Goal: Transaction & Acquisition: Purchase product/service

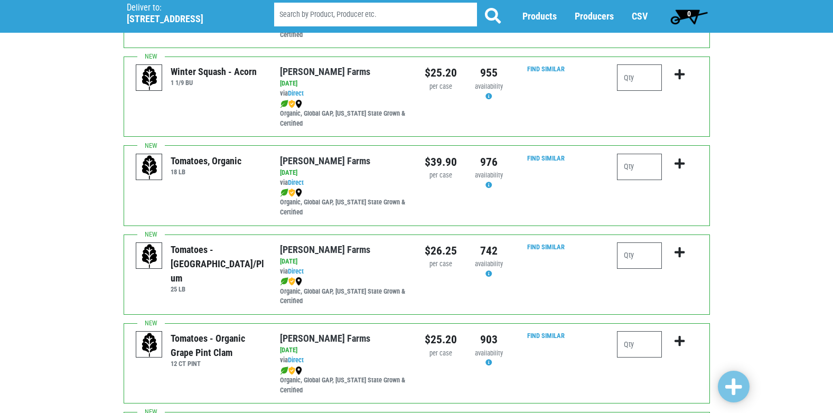
scroll to position [264, 0]
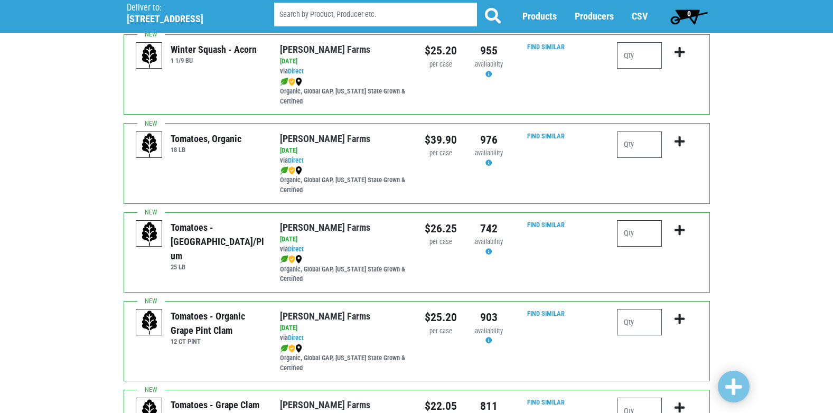
click at [654, 228] on input "number" at bounding box center [639, 233] width 45 height 26
type input "1"
click at [677, 228] on icon "submit" at bounding box center [680, 231] width 10 height 12
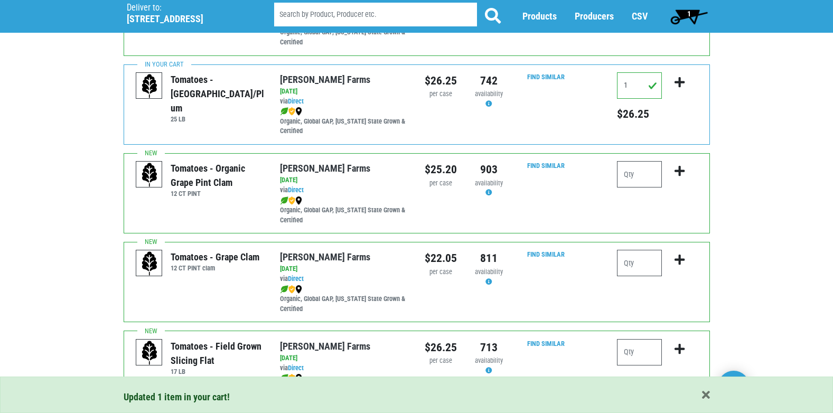
scroll to position [423, 0]
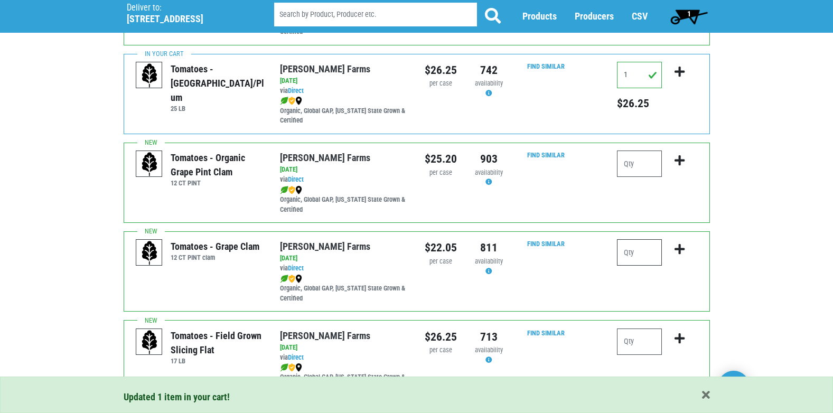
click at [643, 257] on input "number" at bounding box center [639, 252] width 45 height 26
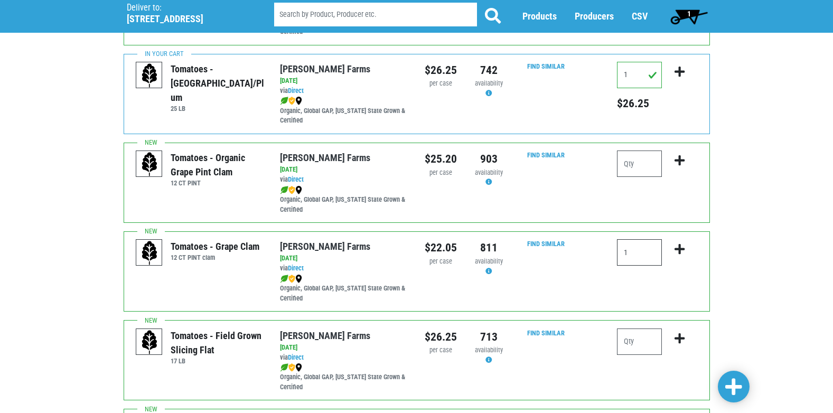
type input "1"
click at [683, 257] on button "submit" at bounding box center [679, 255] width 25 height 33
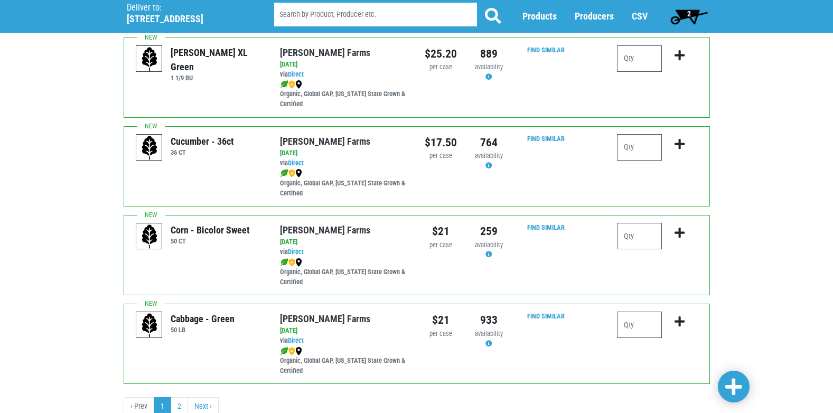
scroll to position [1544, 0]
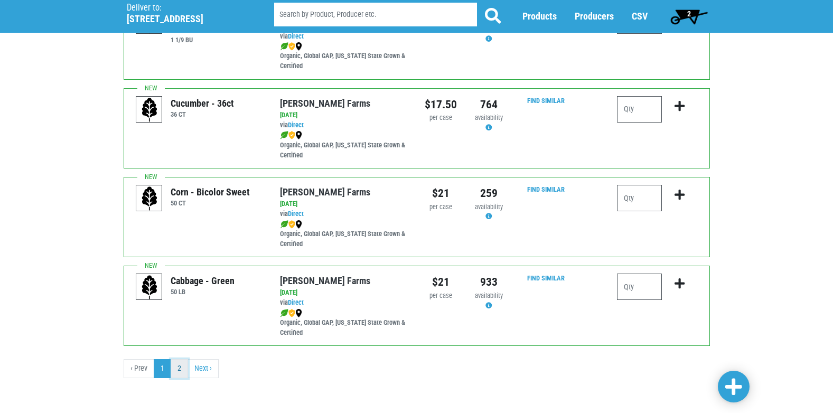
click at [185, 371] on link "2" at bounding box center [179, 368] width 17 height 19
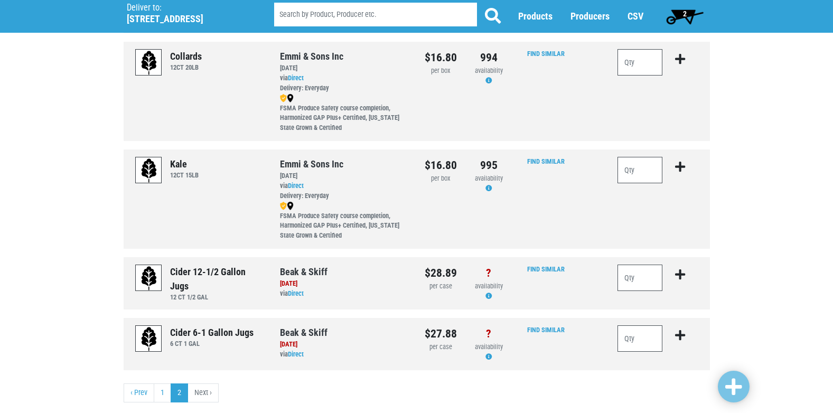
scroll to position [319, 0]
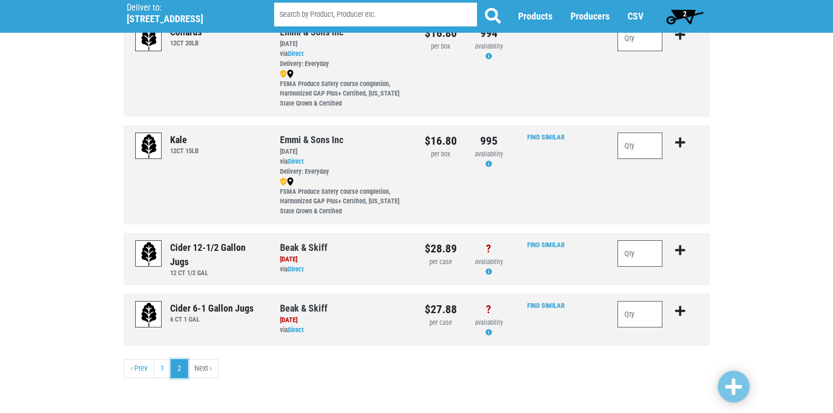
click at [171, 371] on link "2" at bounding box center [179, 368] width 17 height 19
click at [164, 371] on link "1" at bounding box center [162, 368] width 17 height 19
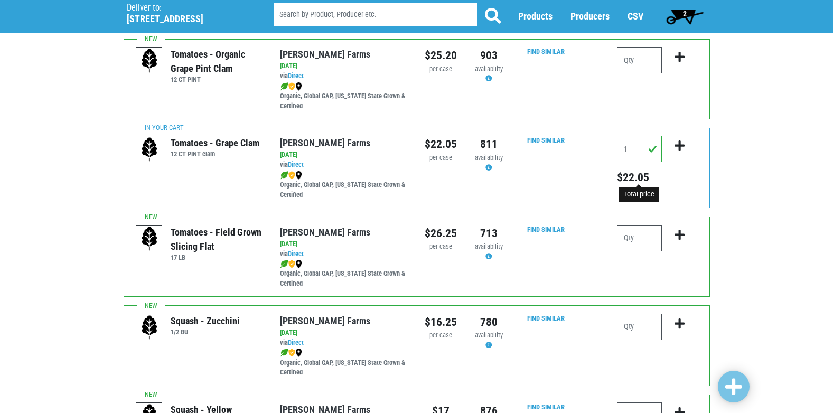
scroll to position [528, 0]
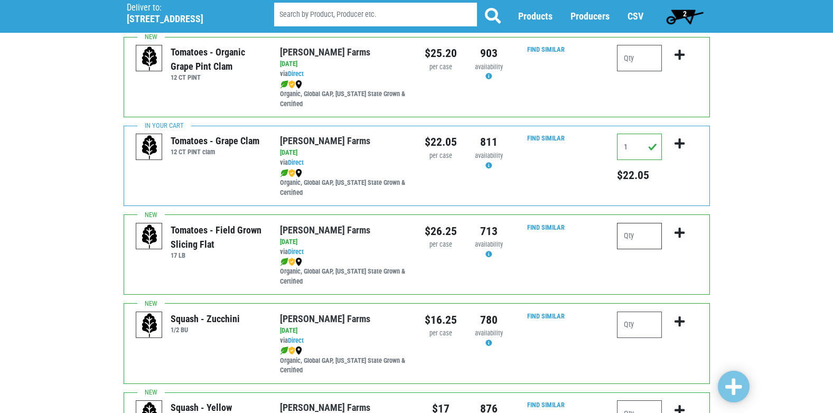
click at [654, 239] on input "number" at bounding box center [639, 236] width 45 height 26
type input "1"
click at [681, 237] on icon "submit" at bounding box center [680, 233] width 10 height 12
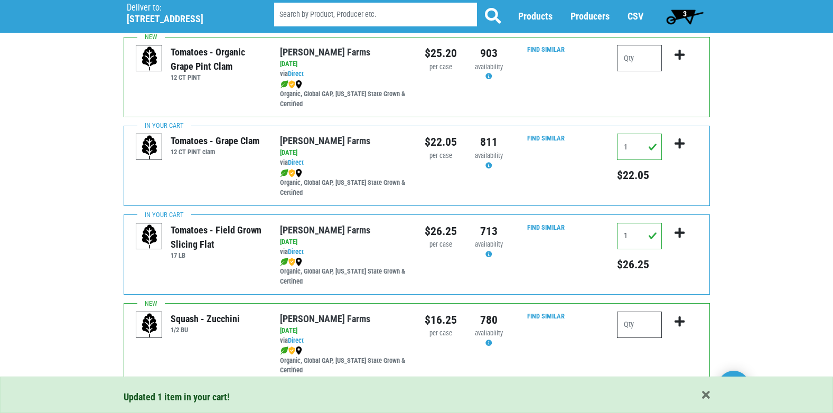
click at [641, 324] on input "number" at bounding box center [639, 325] width 45 height 26
type input "2"
click at [677, 323] on icon "submit" at bounding box center [680, 322] width 10 height 12
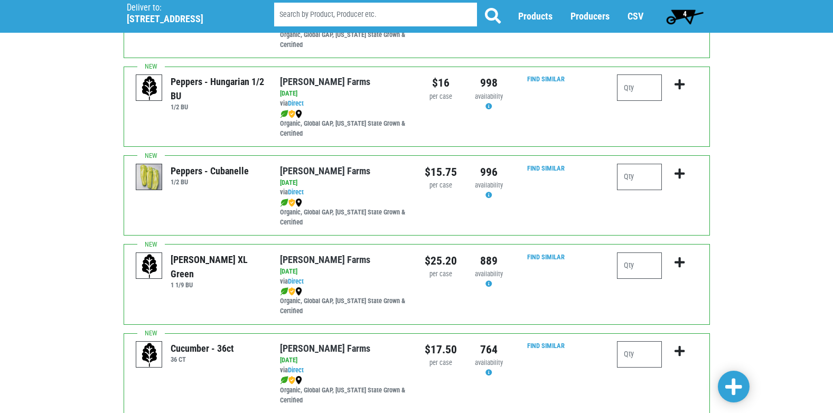
scroll to position [1321, 0]
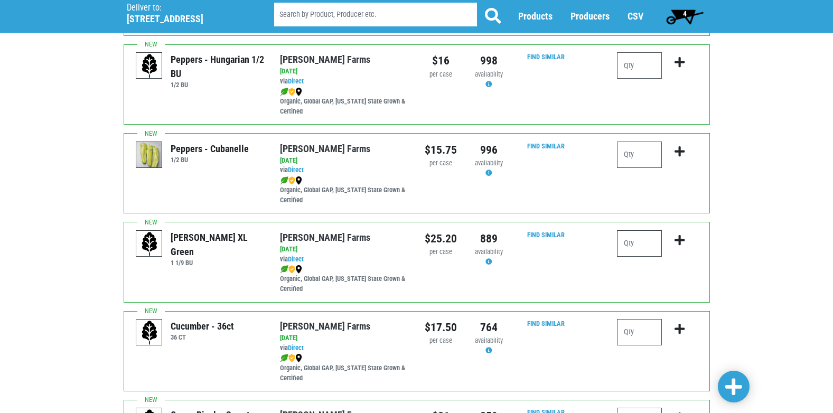
click at [635, 246] on input "number" at bounding box center [639, 243] width 45 height 26
type input "1"
click at [679, 240] on icon "submit" at bounding box center [680, 241] width 10 height 12
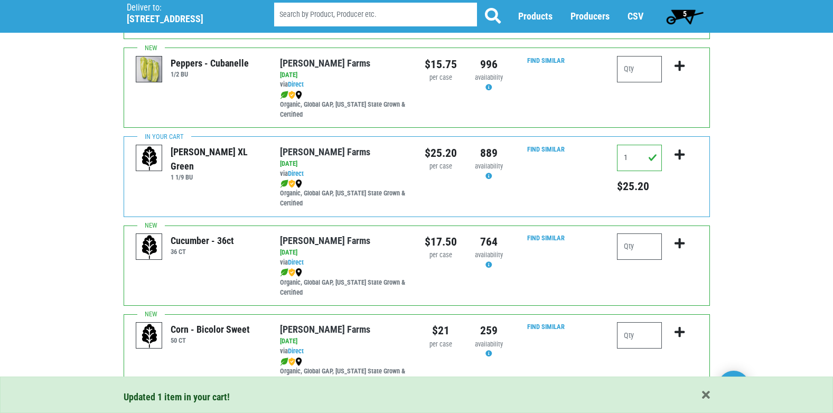
scroll to position [1427, 0]
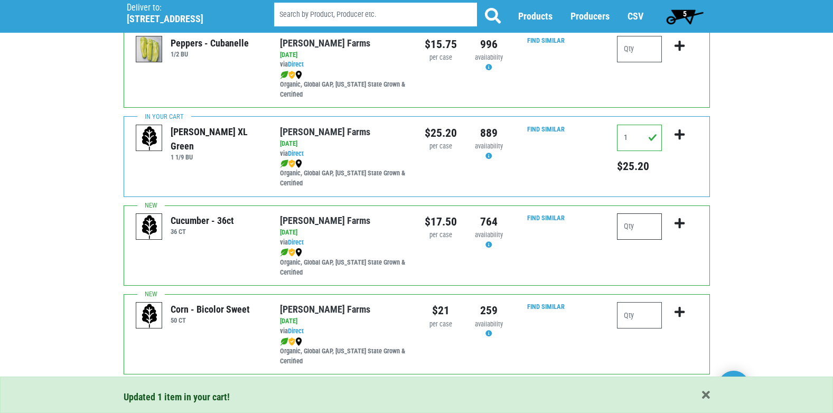
click at [646, 232] on input "number" at bounding box center [639, 226] width 45 height 26
type input "1"
click at [674, 225] on button "submit" at bounding box center [679, 229] width 25 height 33
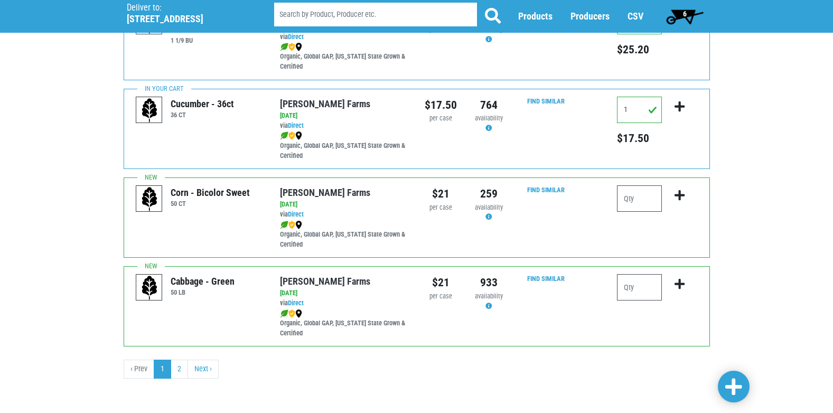
scroll to position [1544, 0]
click at [653, 297] on input "number" at bounding box center [639, 287] width 45 height 26
type input "1"
click at [677, 283] on icon "submit" at bounding box center [680, 284] width 10 height 12
click at [677, 20] on span "7" at bounding box center [685, 16] width 47 height 21
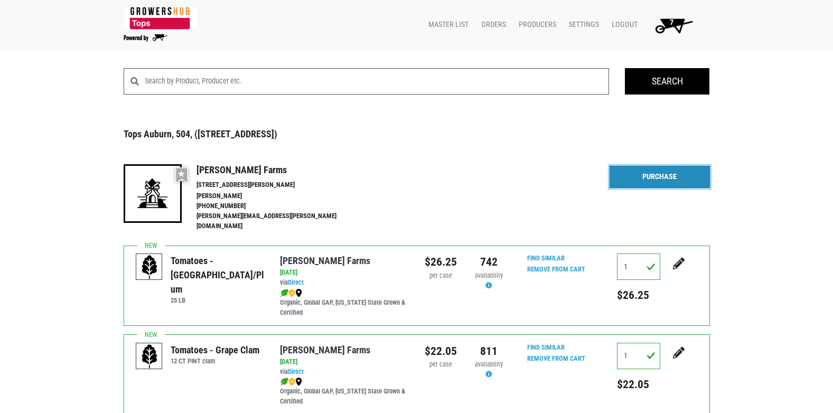
click at [650, 174] on link "Purchase" at bounding box center [660, 177] width 100 height 22
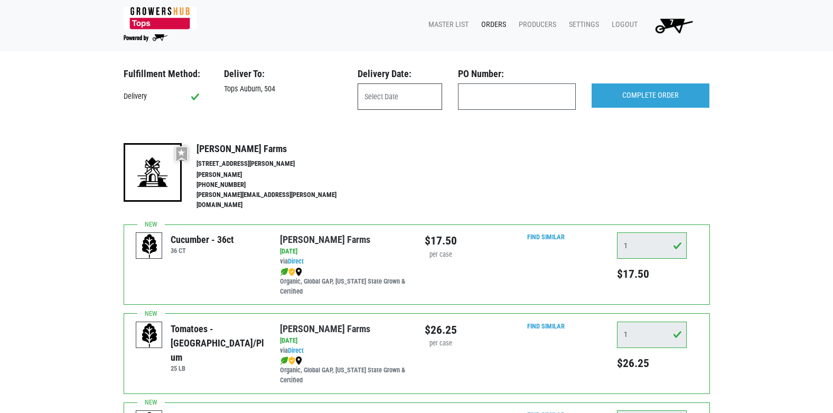
click at [391, 98] on input "text" at bounding box center [400, 96] width 85 height 26
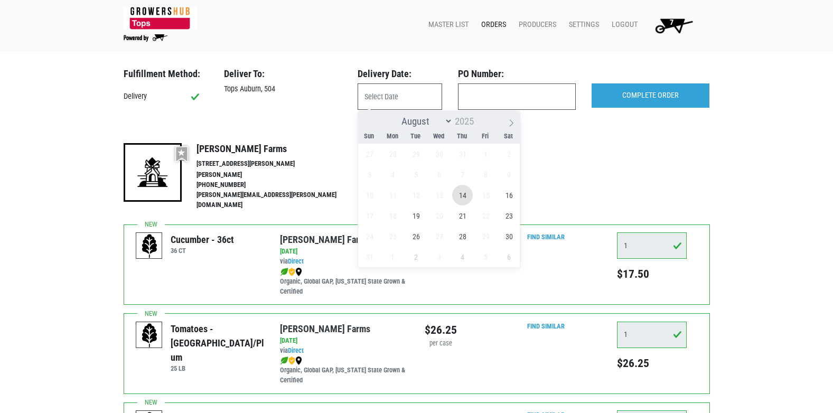
click at [464, 196] on span "14" at bounding box center [462, 195] width 21 height 21
type input "[DATE]"
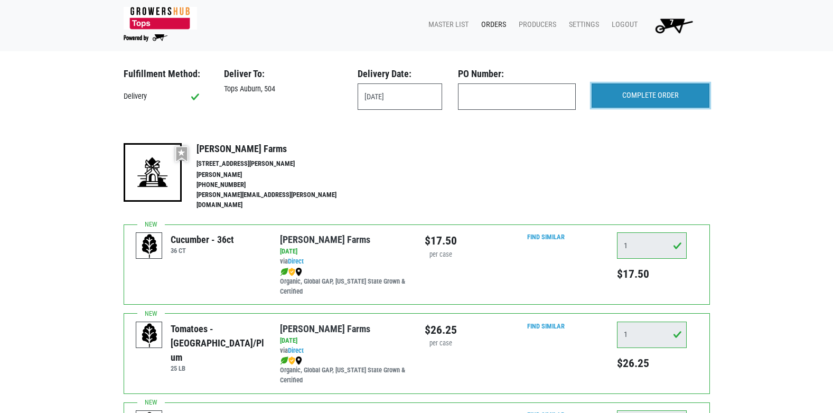
click at [618, 98] on input "COMPLETE ORDER" at bounding box center [651, 95] width 118 height 24
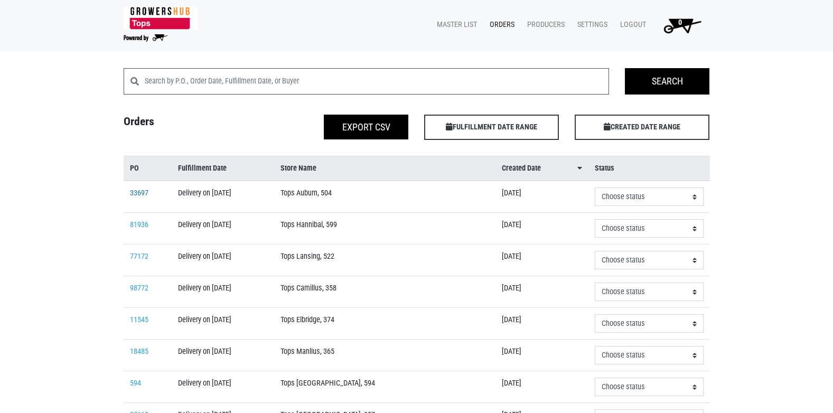
click at [145, 195] on link "33697" at bounding box center [139, 193] width 18 height 9
